Goal: Task Accomplishment & Management: Manage account settings

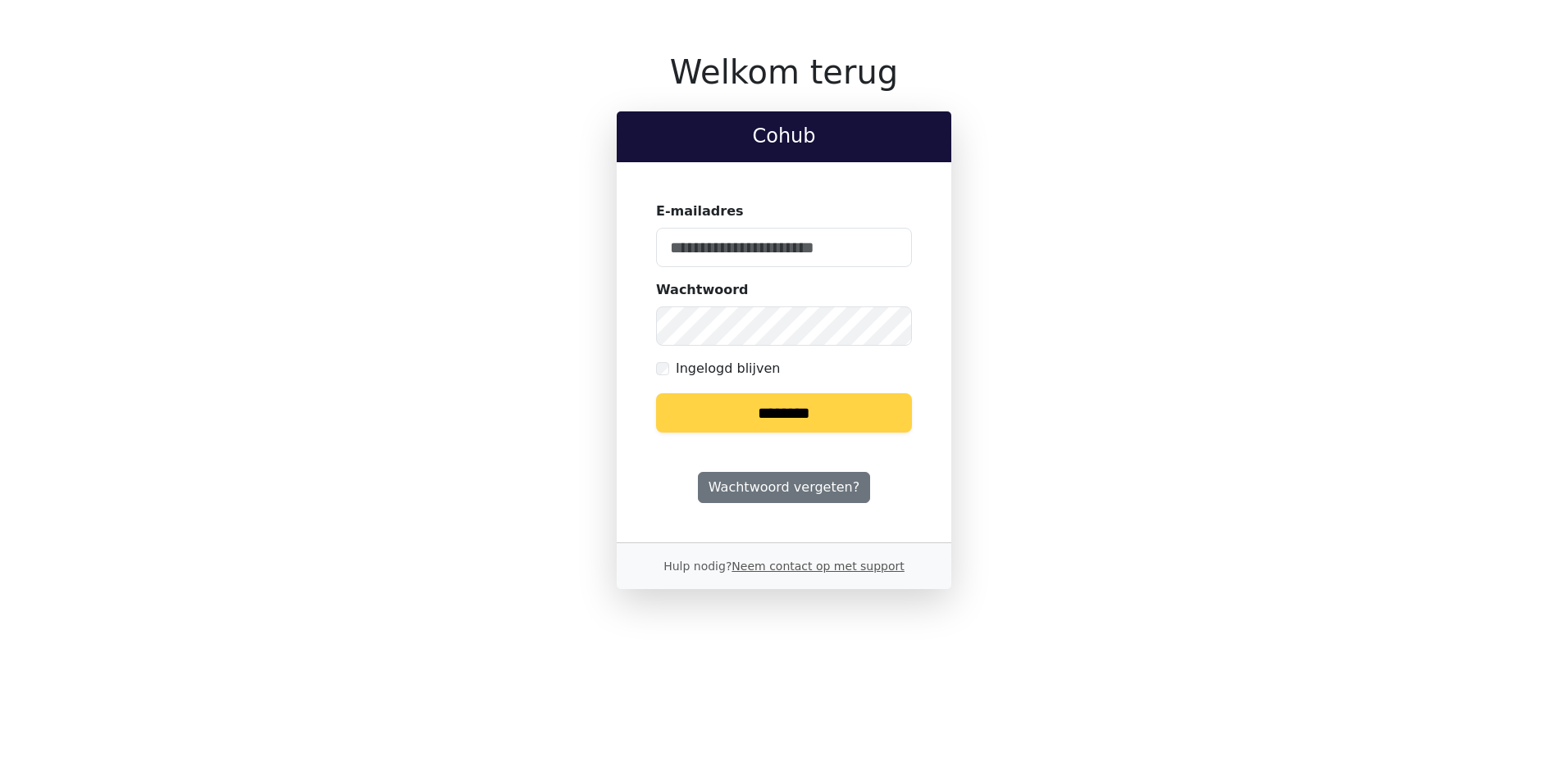
click at [889, 252] on keeper-lock "Open Keeper Popup" at bounding box center [888, 247] width 19 height 19
click at [887, 243] on keeper-lock "Open Keeper Popup" at bounding box center [888, 247] width 19 height 19
type input "**********"
click at [782, 424] on input "********" at bounding box center [784, 413] width 256 height 40
